Goal: Task Accomplishment & Management: Manage account settings

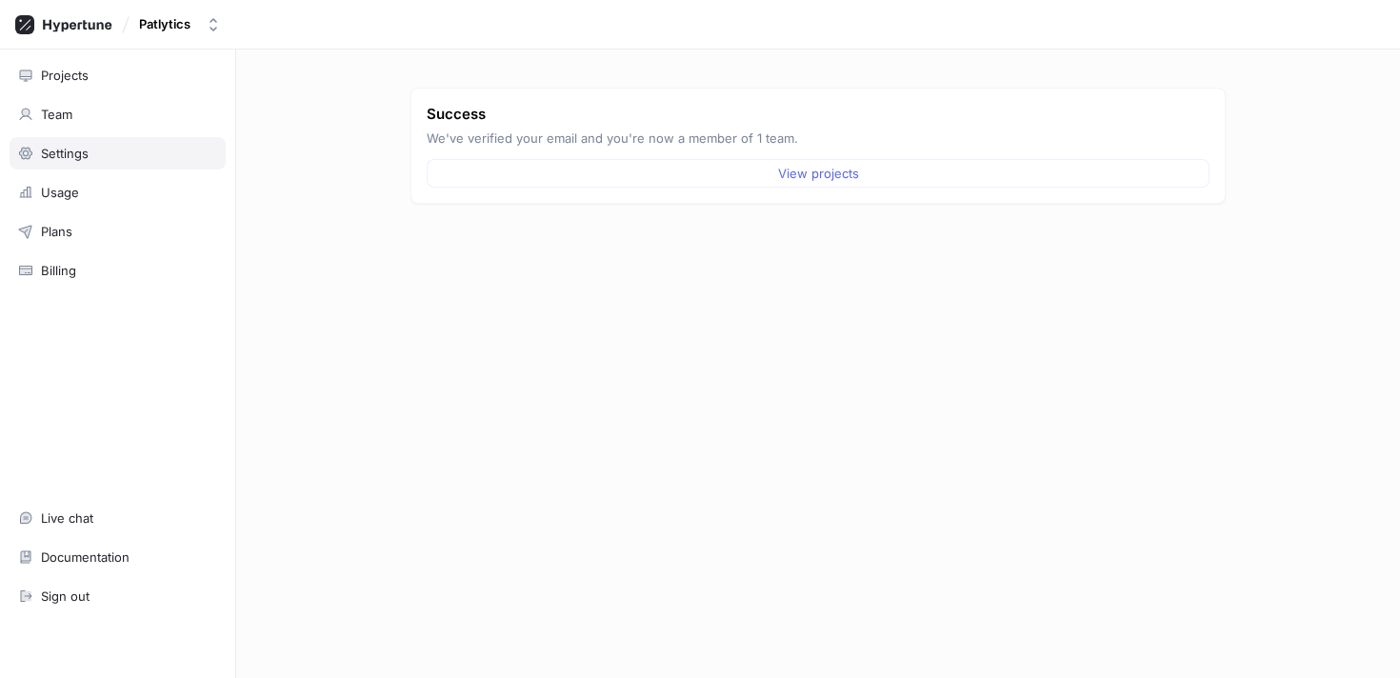
click at [71, 154] on div "Settings" at bounding box center [65, 153] width 48 height 15
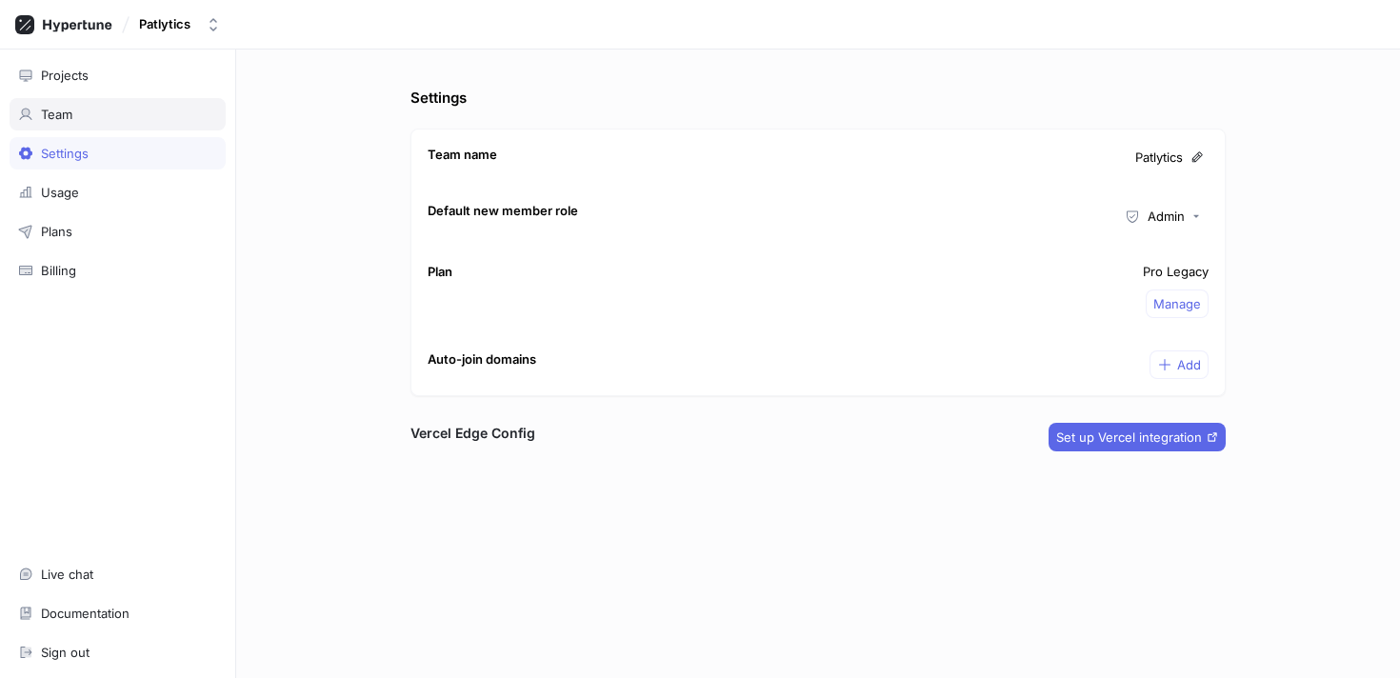
click at [70, 126] on div "Team" at bounding box center [118, 114] width 216 height 32
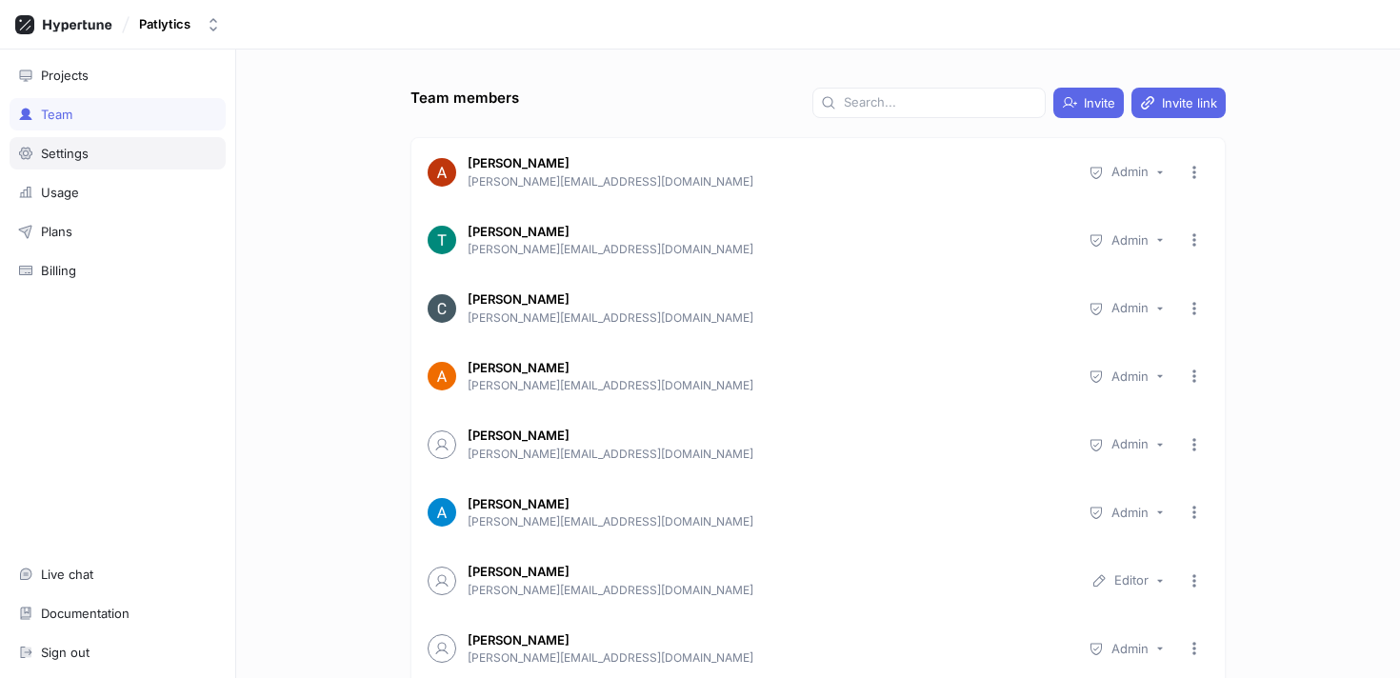
click at [90, 160] on div "Settings" at bounding box center [117, 153] width 199 height 15
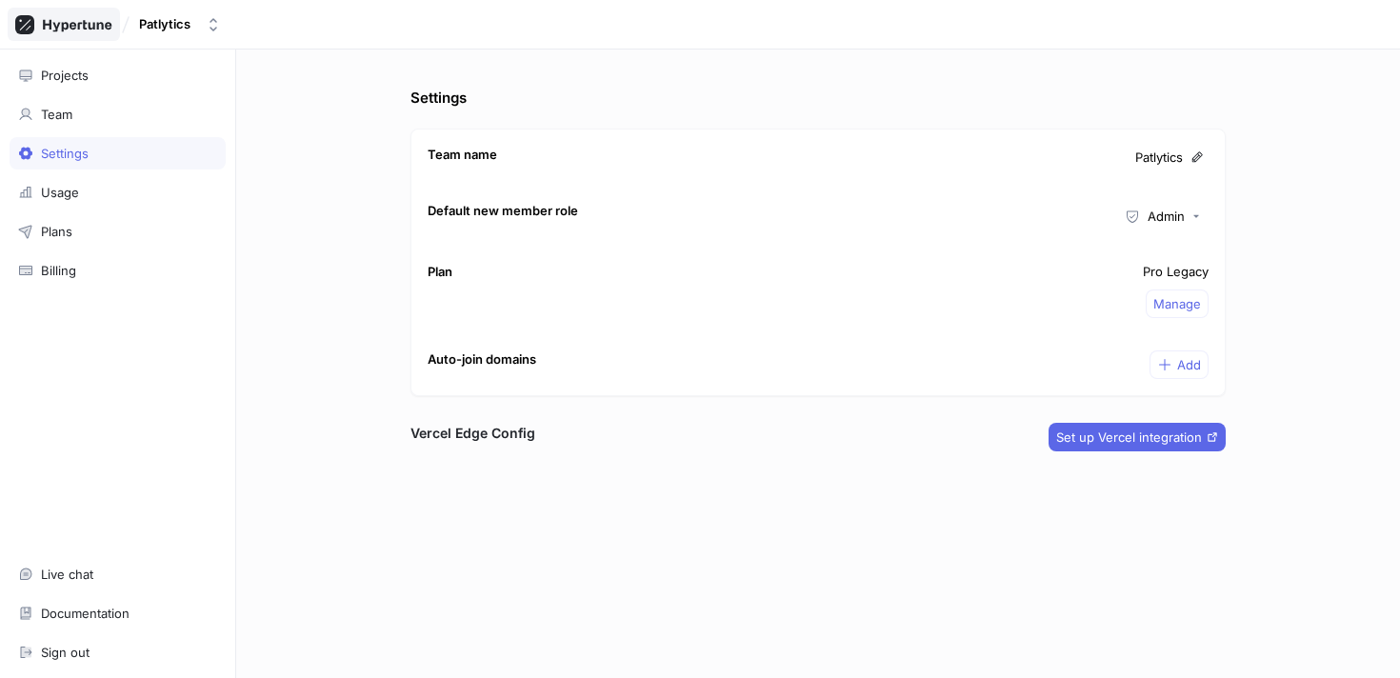
click at [91, 27] on icon at bounding box center [77, 25] width 69 height 12
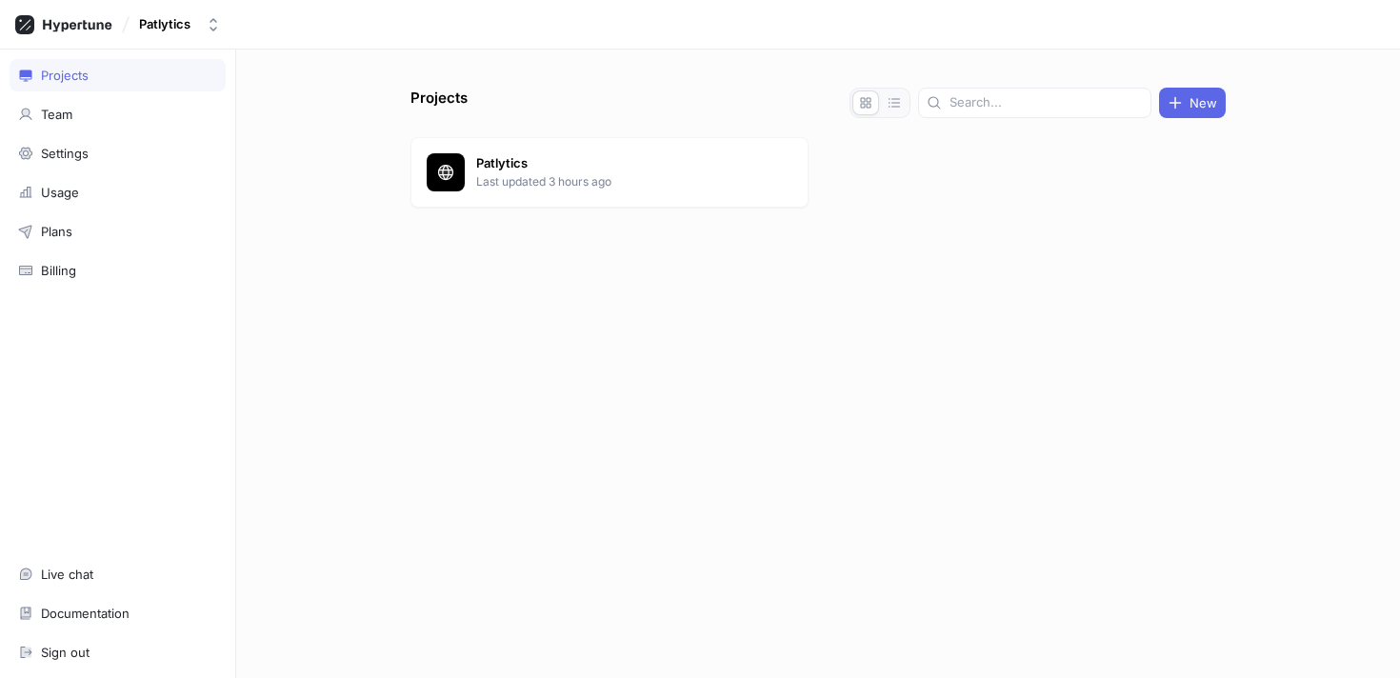
click at [95, 83] on div "Projects" at bounding box center [118, 75] width 216 height 32
click at [95, 117] on div "Team" at bounding box center [117, 114] width 199 height 15
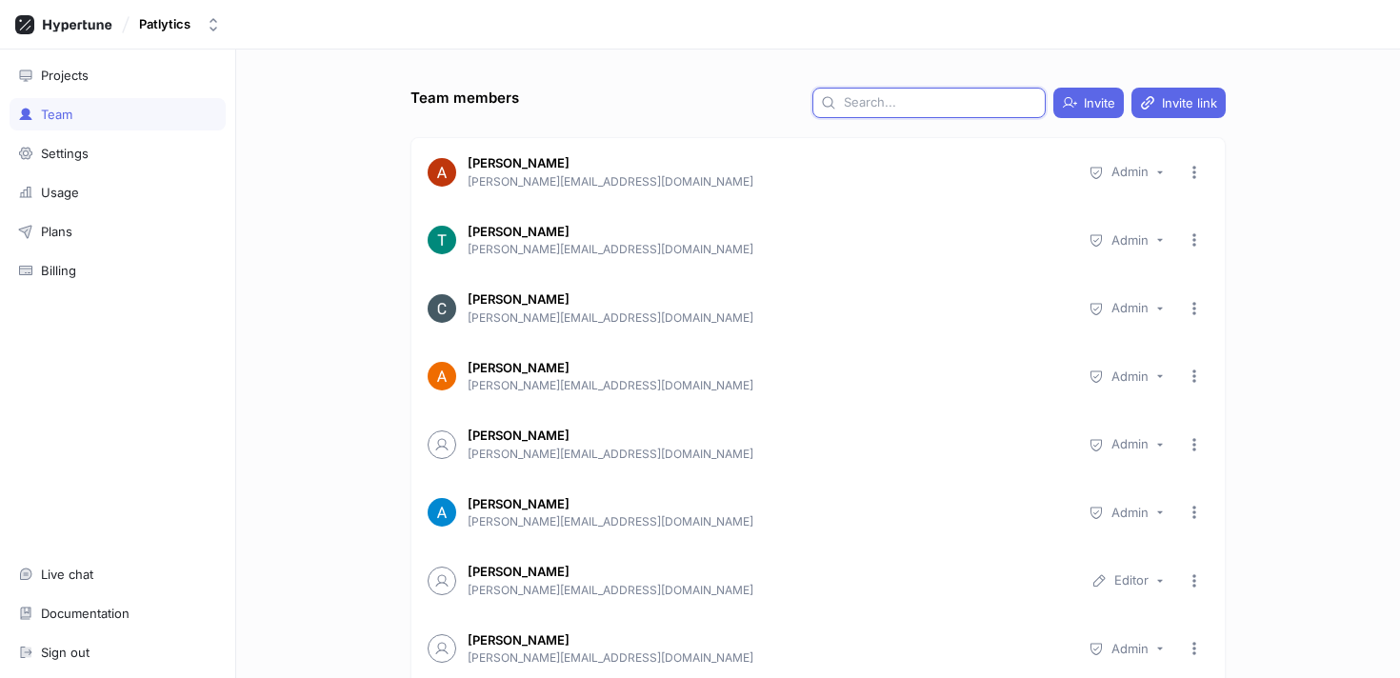
click at [928, 97] on input "text" at bounding box center [940, 102] width 193 height 19
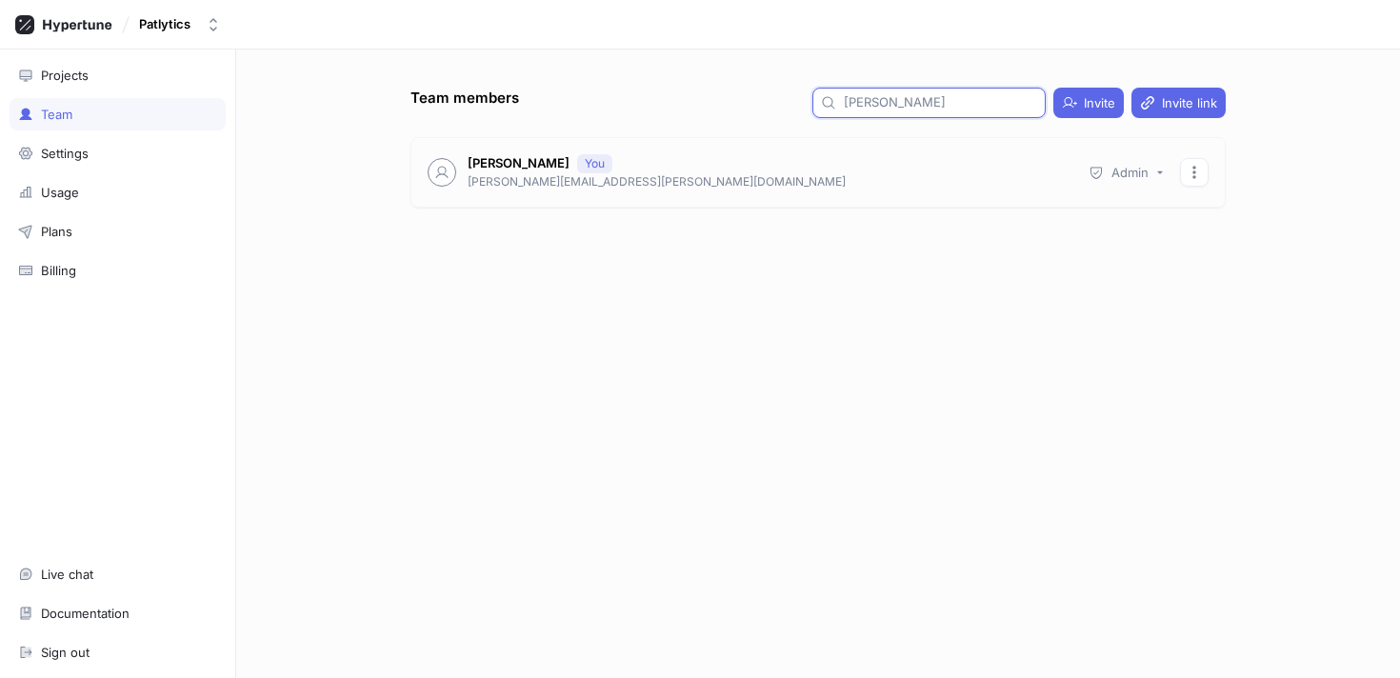
type input "[PERSON_NAME]"
click at [1202, 179] on button "button" at bounding box center [1194, 172] width 29 height 29
click at [739, 187] on div "Marvin Ocampo You marvin.ocampo@patlytics.com Admin" at bounding box center [817, 172] width 813 height 69
click at [561, 294] on div "Team members marvin Invite Invite link Marvin Ocampo You marvin.ocampo@patlytic…" at bounding box center [818, 383] width 830 height 590
click at [59, 160] on div "Settings" at bounding box center [65, 153] width 48 height 15
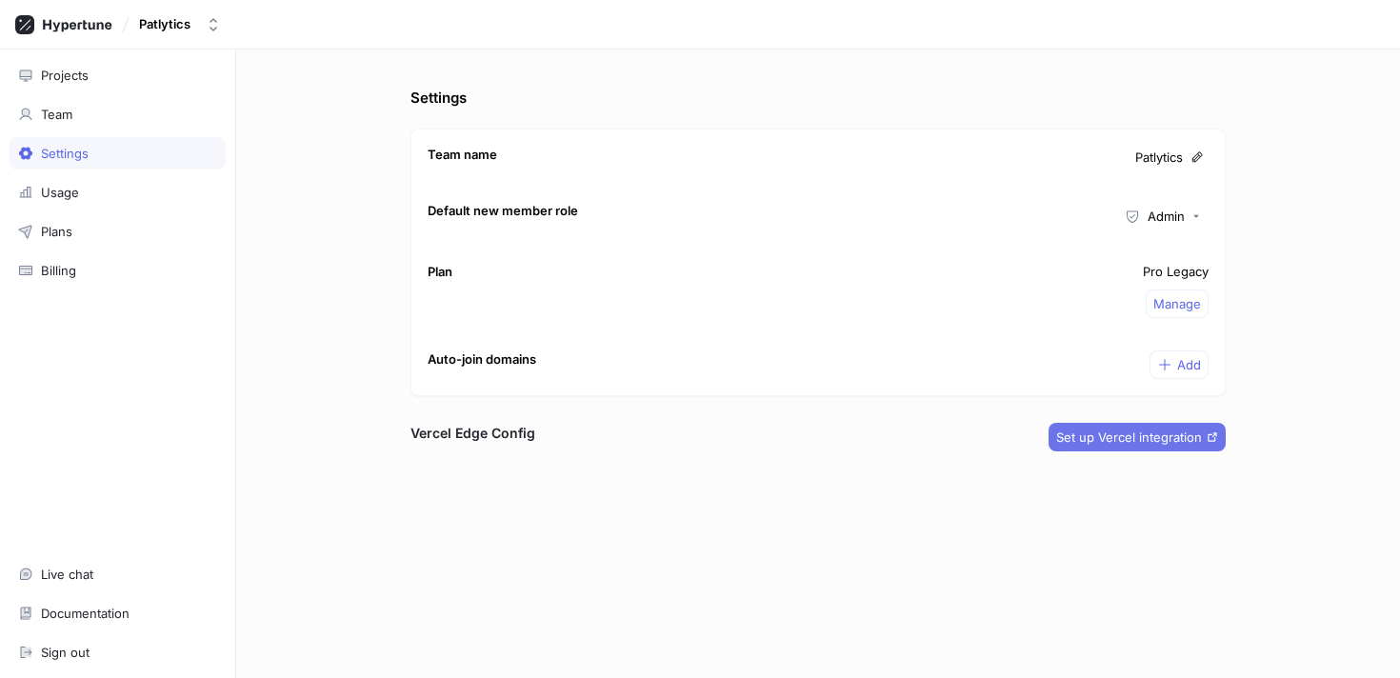
click at [1136, 448] on button "Set up Vercel integration" at bounding box center [1137, 437] width 177 height 29
